Goal: Task Accomplishment & Management: Complete application form

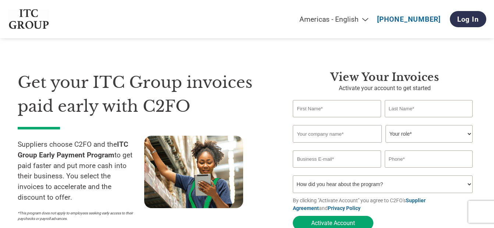
click at [321, 109] on input "text" at bounding box center [337, 108] width 88 height 17
click at [317, 109] on input "VIKAS1" at bounding box center [337, 108] width 88 height 17
type input "VIKAS"
type input "[PERSON_NAME]"
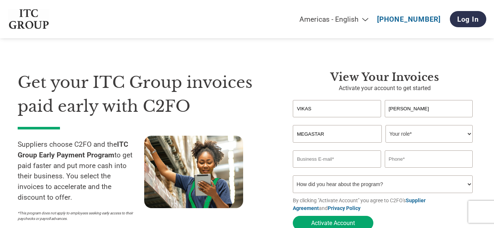
type input "MEGASTAR FOODS LIMITED"
click at [416, 131] on select "Your role* CFO Controller Credit Manager Finance Director Treasurer CEO Preside…" at bounding box center [428, 134] width 87 height 18
click at [385, 126] on select "Your role* CFO Controller Credit Manager Finance Director Treasurer CEO Preside…" at bounding box center [428, 134] width 87 height 18
click at [415, 132] on select "Your role* CFO Controller Credit Manager Finance Director Treasurer CEO Preside…" at bounding box center [428, 134] width 87 height 18
drag, startPoint x: 323, startPoint y: 107, endPoint x: 256, endPoint y: 106, distance: 66.6
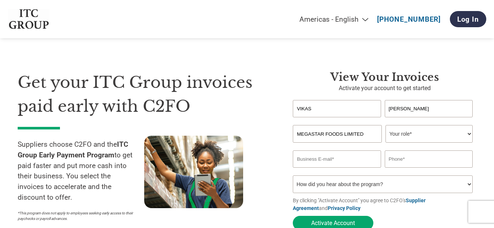
click at [256, 106] on div "Get your ITC Group invoices paid early with C2FO Suppliers choose C2FO and the …" at bounding box center [247, 137] width 459 height 193
click at [340, 107] on input "text" at bounding box center [337, 108] width 88 height 17
type input "PAWAN"
type input "[PERSON_NAME]"
type input "MEGASTAR FOODS LIMITED"
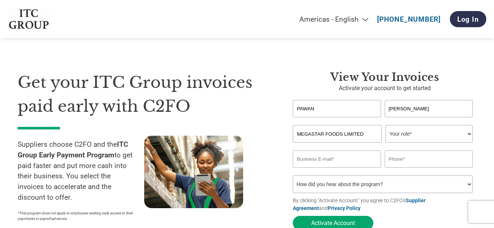
click at [458, 136] on select "Your role* CFO Controller Credit Manager Finance Director Treasurer CEO Preside…" at bounding box center [428, 134] width 87 height 18
select select "ACCOUNTS_RECEIVABLE"
click at [385, 126] on select "Your role* CFO Controller Credit Manager Finance Director Treasurer CEO Preside…" at bounding box center [428, 134] width 87 height 18
click at [331, 162] on input "email" at bounding box center [337, 158] width 88 height 17
click at [342, 161] on input "email" at bounding box center [337, 158] width 88 height 17
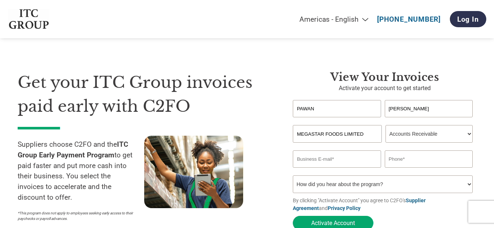
click at [334, 159] on input "email" at bounding box center [337, 158] width 88 height 17
click at [405, 164] on input "text" at bounding box center [429, 158] width 88 height 17
click at [338, 106] on input "PAWAN" at bounding box center [337, 108] width 88 height 17
drag, startPoint x: 325, startPoint y: 109, endPoint x: 270, endPoint y: 106, distance: 55.2
click at [270, 106] on div "Get your ITC Group invoices paid early with C2FO Suppliers choose C2FO and the …" at bounding box center [247, 137] width 459 height 193
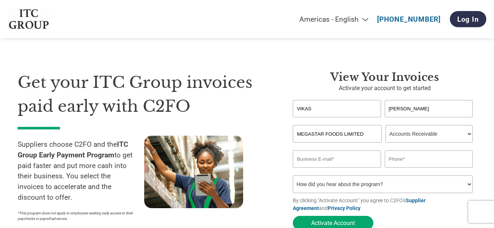
type input "VIKAS"
type input "[PERSON_NAME]"
click at [424, 134] on select "Your role* CFO Controller Credit Manager Finance Director Treasurer CEO Preside…" at bounding box center [428, 134] width 87 height 18
select select "OWNER_FOUNDER"
click at [385, 126] on select "Your role* CFO Controller Credit Manager Finance Director Treasurer CEO Preside…" at bounding box center [428, 134] width 87 height 18
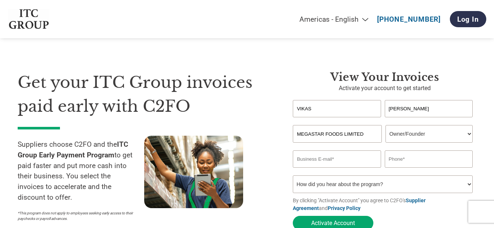
click at [321, 162] on input "email" at bounding box center [337, 158] width 88 height 17
type input "[EMAIL_ADDRESS][DOMAIN_NAME]"
type input "09815904404"
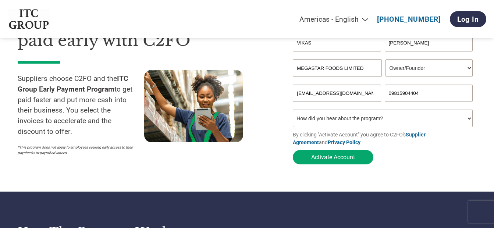
scroll to position [74, 0]
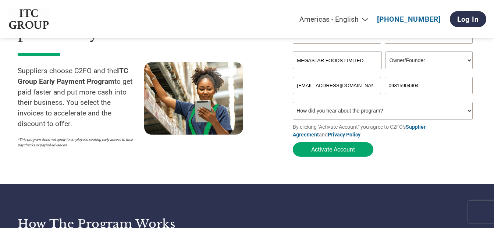
click at [369, 110] on select "How did you hear about the program? Received a letter Email Social Media Online…" at bounding box center [383, 111] width 180 height 18
select select "Email"
click at [293, 104] on select "How did you hear about the program? Received a letter Email Social Media Online…" at bounding box center [383, 111] width 180 height 18
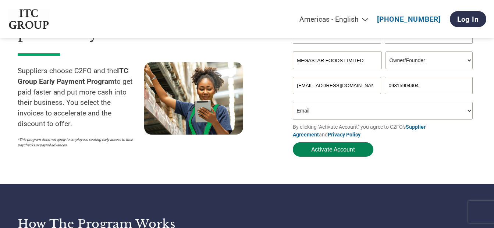
click at [337, 153] on button "Activate Account" at bounding box center [333, 149] width 81 height 14
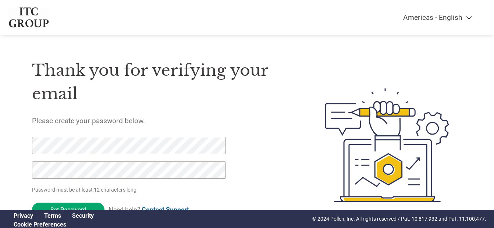
scroll to position [33, 0]
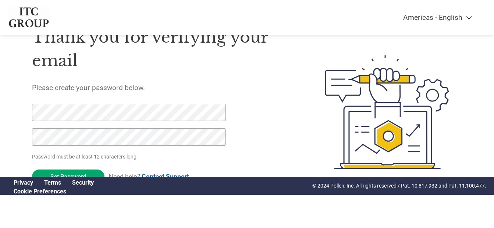
click at [195, 159] on p "Password must be at least 12 characters long" at bounding box center [130, 157] width 196 height 8
click at [73, 172] on input "Set Password" at bounding box center [68, 177] width 72 height 14
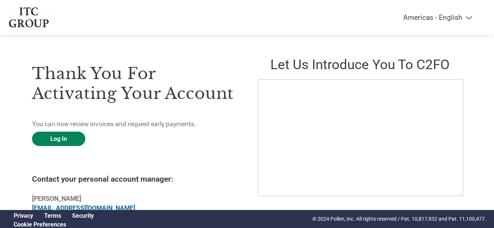
click at [67, 135] on link "Log In" at bounding box center [58, 139] width 53 height 14
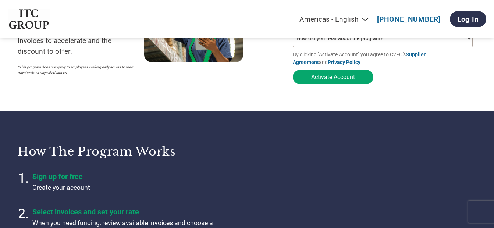
scroll to position [147, 0]
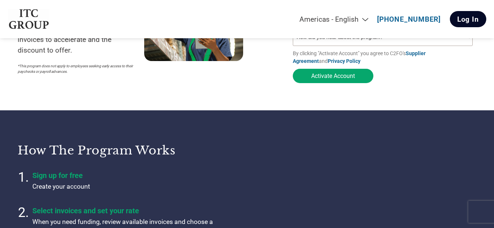
click at [463, 23] on link "Log In" at bounding box center [468, 19] width 36 height 16
